Goal: Task Accomplishment & Management: Complete application form

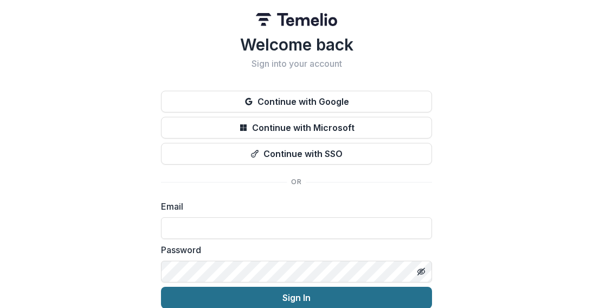
type input "**********"
click at [251, 295] on button "Sign In" at bounding box center [296, 297] width 271 height 22
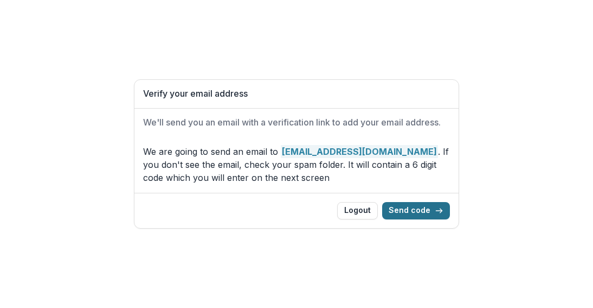
click at [414, 209] on button "Send code" at bounding box center [416, 210] width 68 height 17
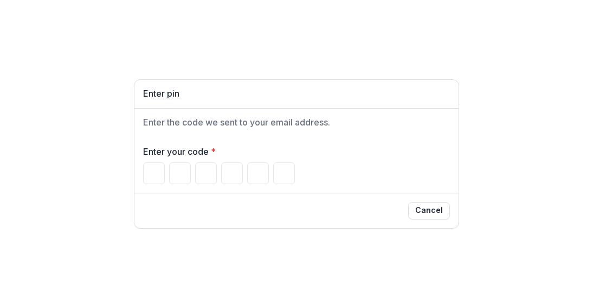
type input "*"
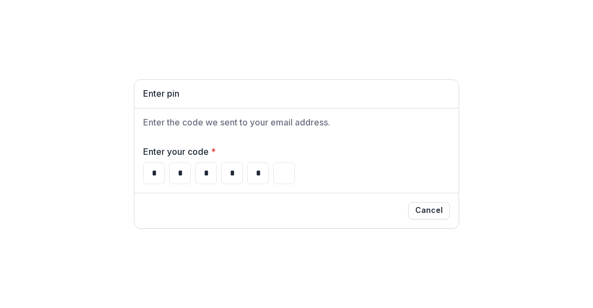
type input "*"
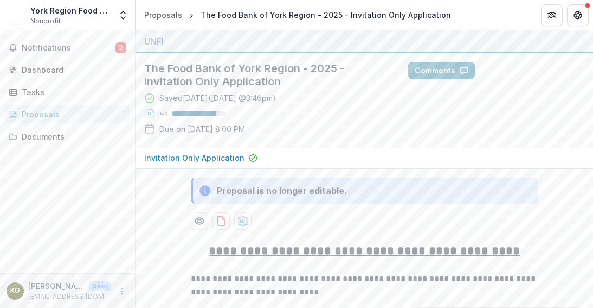
scroll to position [30, 0]
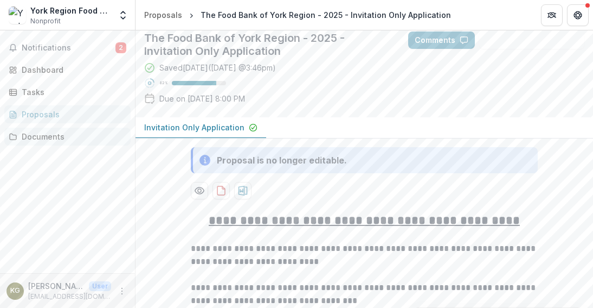
click at [60, 140] on div "Documents" at bounding box center [72, 136] width 100 height 11
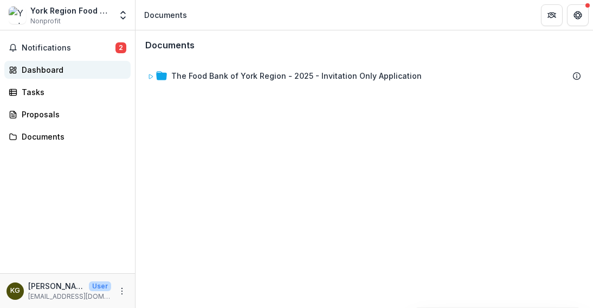
click at [60, 69] on div "Dashboard" at bounding box center [72, 69] width 100 height 11
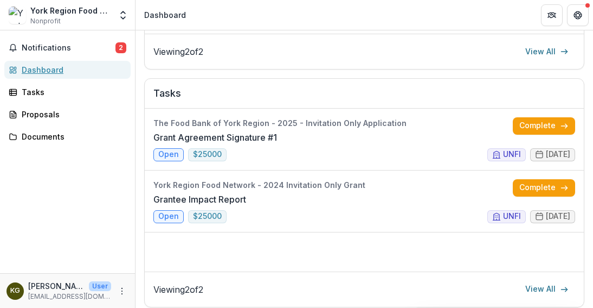
scroll to position [347, 0]
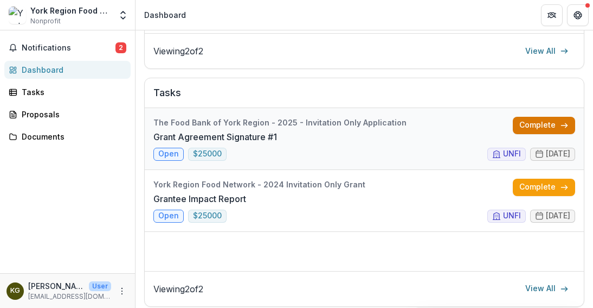
click at [525, 124] on link "Complete" at bounding box center [544, 125] width 62 height 17
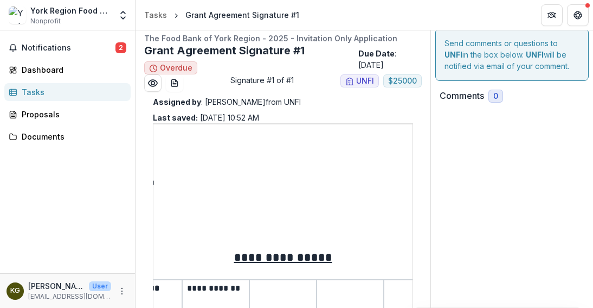
scroll to position [347, 0]
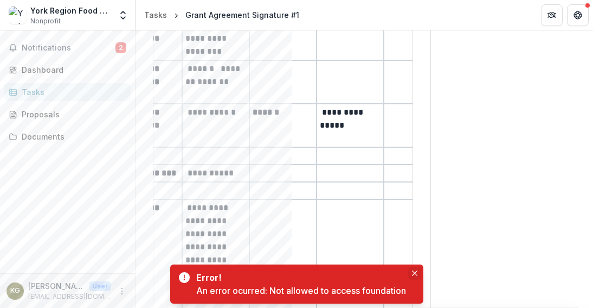
click at [413, 273] on icon "Close" at bounding box center [414, 272] width 5 height 5
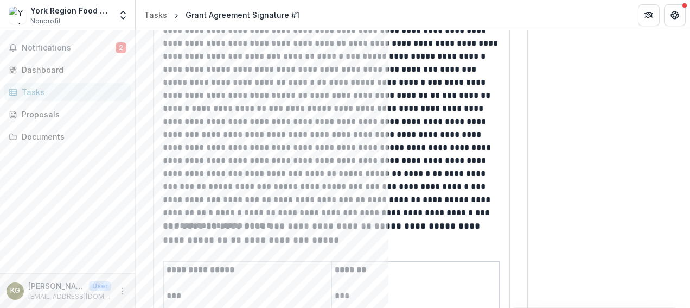
scroll to position [2345, 0]
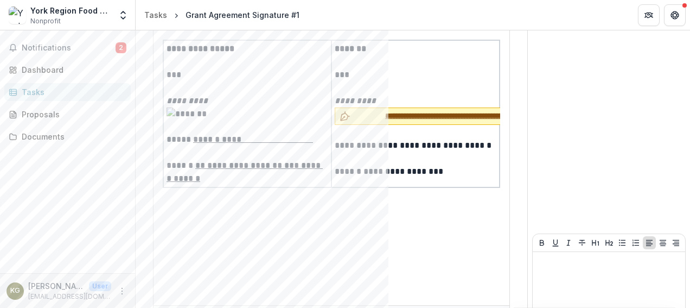
click at [405, 125] on button "**********" at bounding box center [450, 115] width 231 height 17
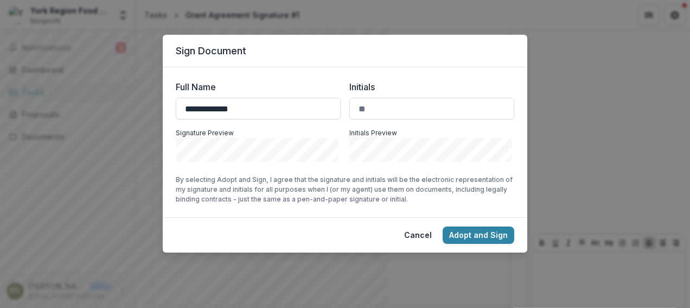
type input "**********"
click at [503, 231] on button "Adopt and Sign" at bounding box center [479, 234] width 72 height 17
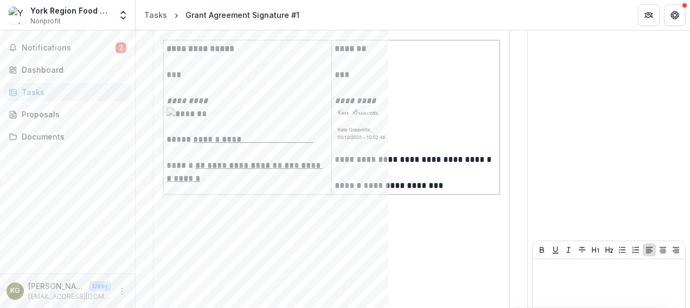
scroll to position [2418, 0]
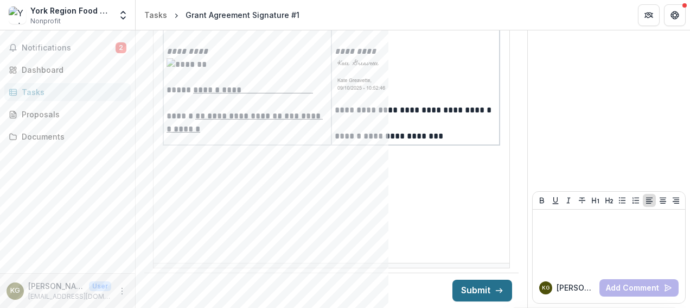
click at [482, 295] on button "Submit" at bounding box center [482, 290] width 60 height 22
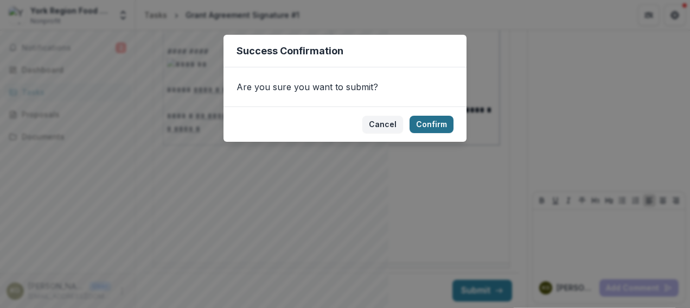
click at [431, 125] on button "Confirm" at bounding box center [431, 124] width 44 height 17
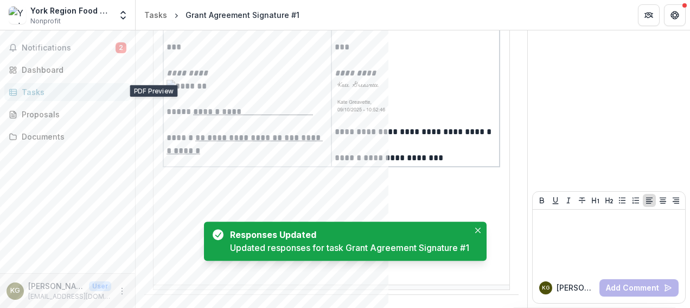
scroll to position [0, 0]
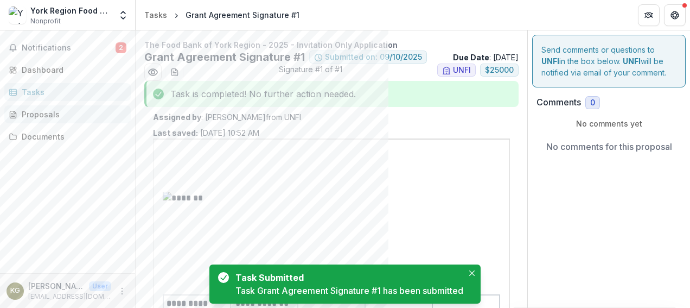
click at [80, 118] on div "Proposals" at bounding box center [72, 113] width 100 height 11
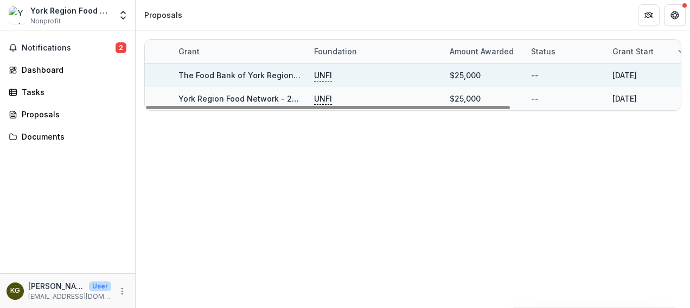
click at [251, 73] on link "The Food Bank of York Region - 2025 - Invitation Only Application" at bounding box center [303, 75] width 251 height 9
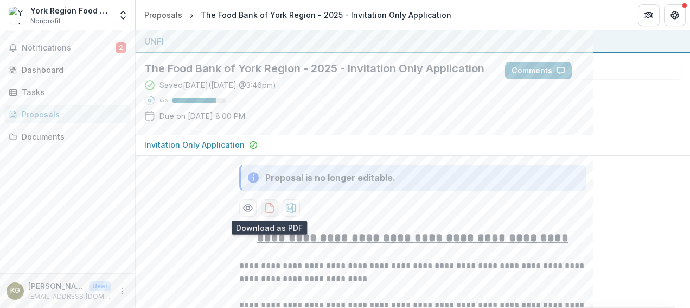
click at [264, 207] on icon "download-proposal" at bounding box center [269, 207] width 11 height 11
click at [60, 138] on div "Documents" at bounding box center [72, 136] width 100 height 11
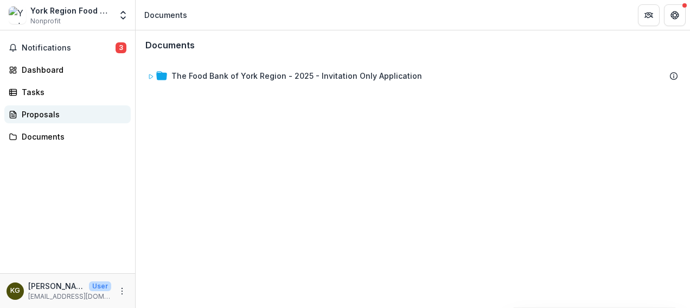
click at [37, 115] on div "Proposals" at bounding box center [72, 113] width 100 height 11
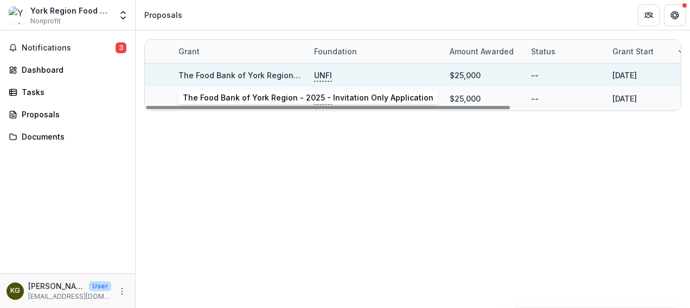
click at [228, 79] on link "The Food Bank of York Region - 2025 - Invitation Only Application" at bounding box center [303, 75] width 251 height 9
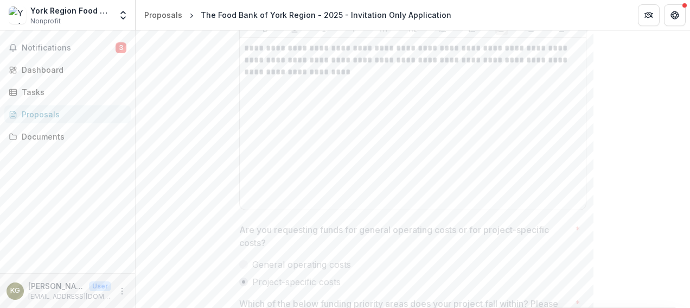
scroll to position [1469, 0]
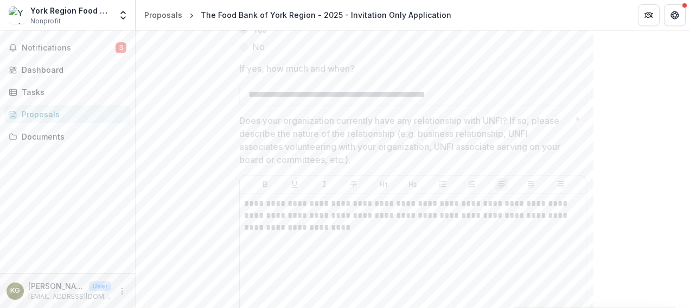
click at [48, 100] on link "Tasks" at bounding box center [67, 92] width 126 height 18
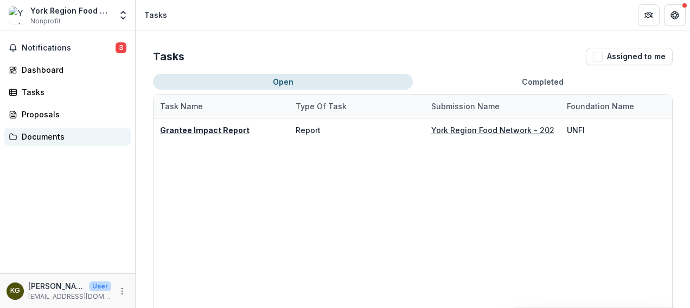
click at [69, 138] on div "Documents" at bounding box center [72, 136] width 100 height 11
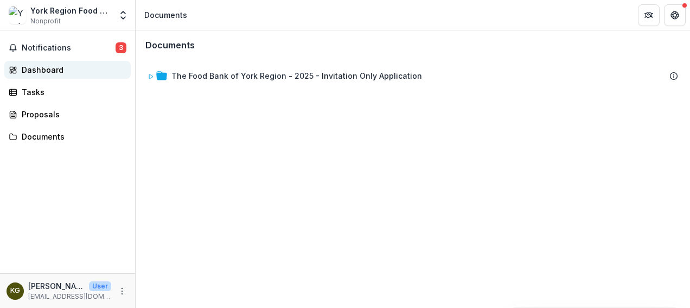
click at [67, 70] on div "Dashboard" at bounding box center [72, 69] width 100 height 11
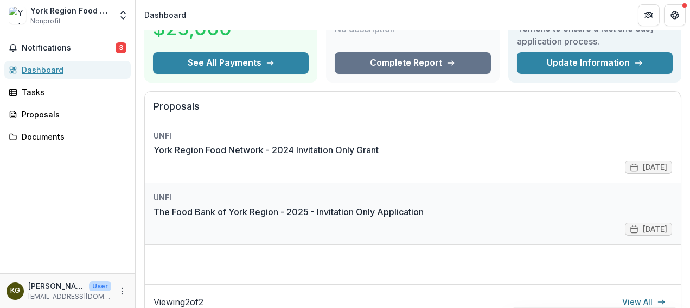
scroll to position [84, 0]
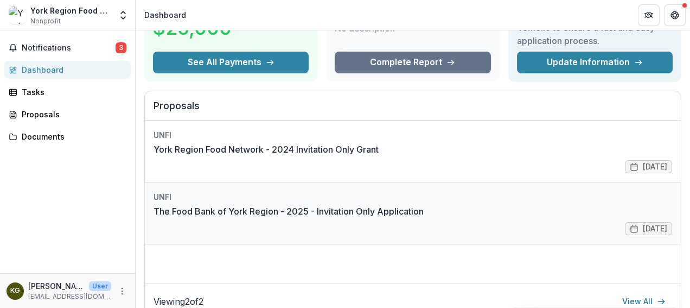
click at [200, 216] on link "The Food Bank of York Region - 2025 - Invitation Only Application" at bounding box center [288, 210] width 270 height 13
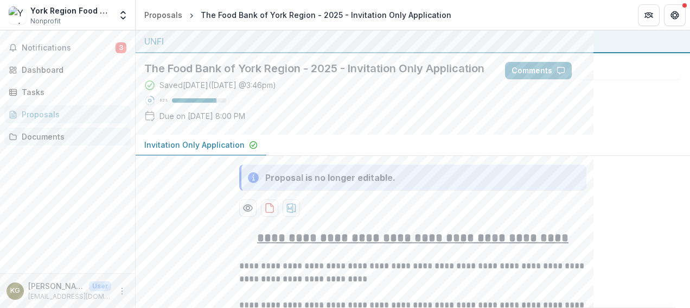
click at [55, 135] on div "Documents" at bounding box center [72, 136] width 100 height 11
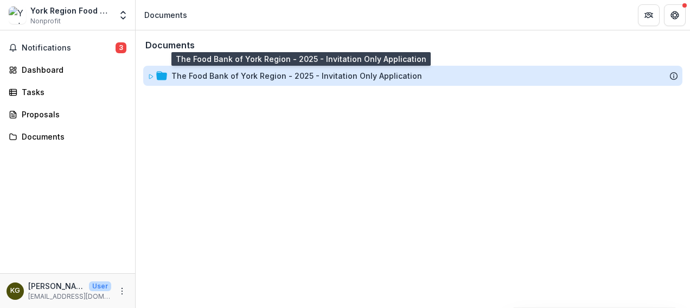
drag, startPoint x: 310, startPoint y: 75, endPoint x: 295, endPoint y: 74, distance: 14.7
click at [295, 74] on div "The Food Bank of York Region - 2025 - Invitation Only Application" at bounding box center [296, 75] width 251 height 11
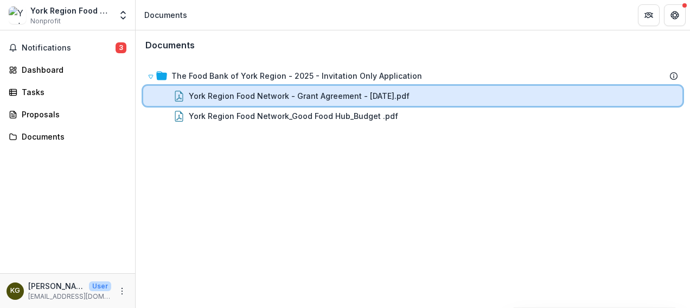
click at [381, 89] on div "York Region Food Network - Grant Agreement - [DATE].pdf" at bounding box center [412, 96] width 539 height 20
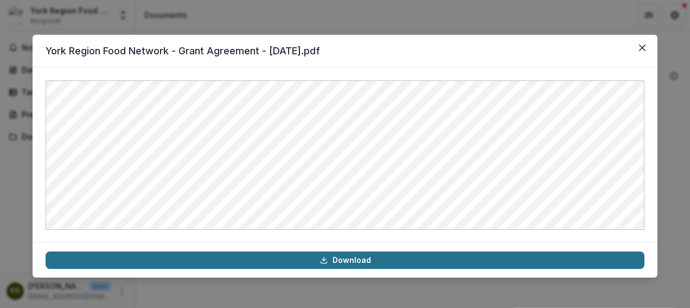
click at [257, 263] on link "Download" at bounding box center [345, 259] width 599 height 17
